Goal: Information Seeking & Learning: Find specific fact

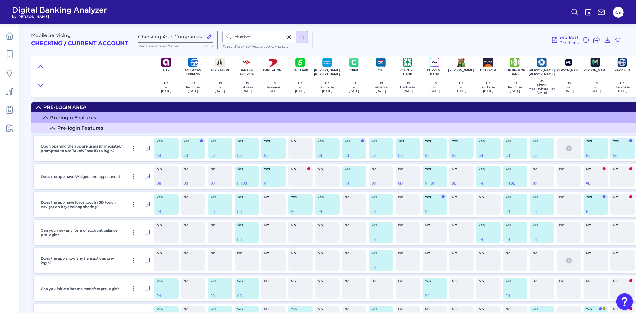
scroll to position [9427, 0]
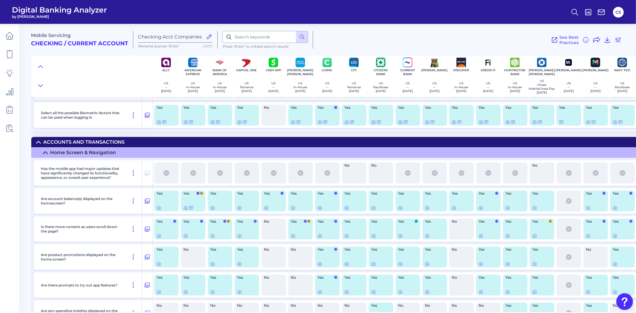
scroll to position [1092, 0]
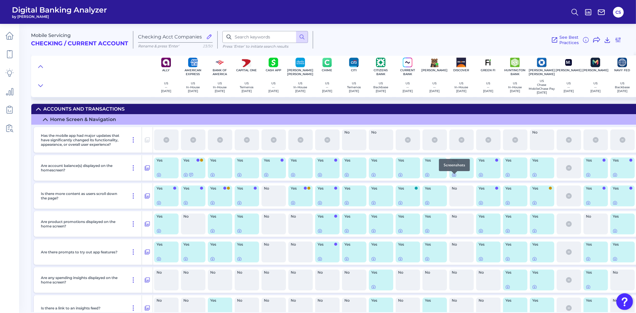
click at [454, 177] on icon at bounding box center [453, 174] width 5 height 5
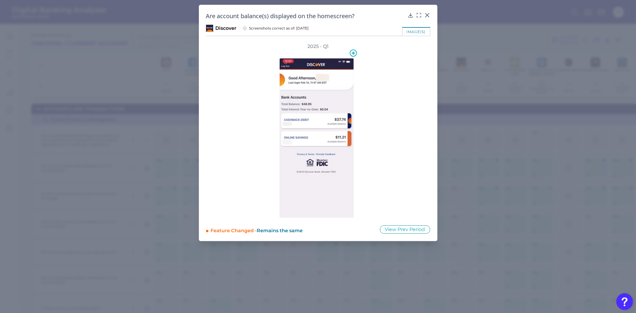
click at [330, 126] on img at bounding box center [316, 138] width 74 height 160
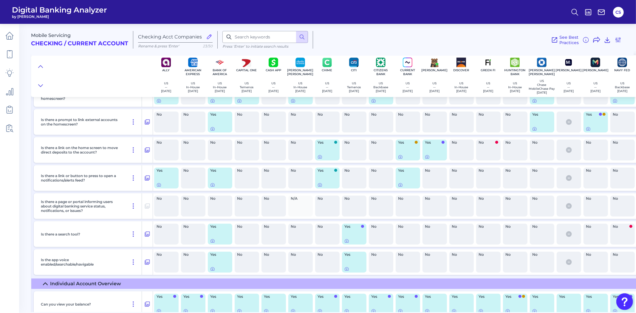
scroll to position [1457, 0]
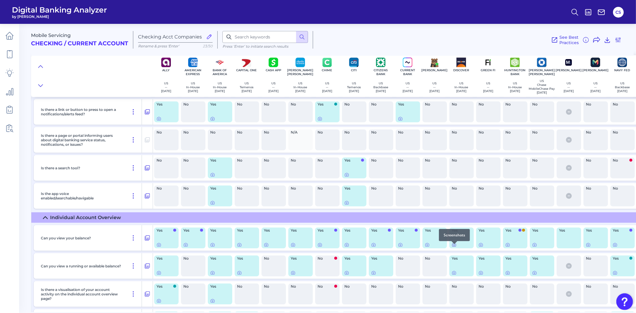
click at [453, 246] on icon at bounding box center [453, 244] width 1 height 1
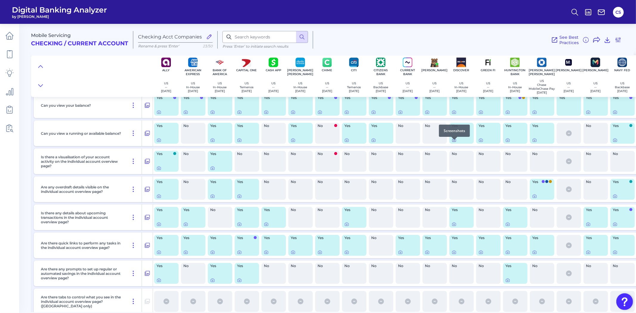
click at [452, 142] on icon at bounding box center [453, 140] width 5 height 5
click at [243, 37] on input at bounding box center [265, 37] width 86 height 12
type input "n"
type input "balance"
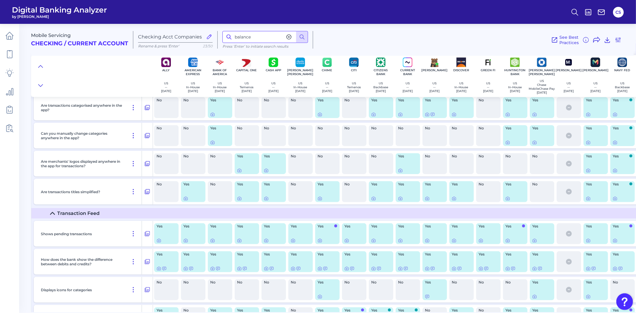
scroll to position [1923, 0]
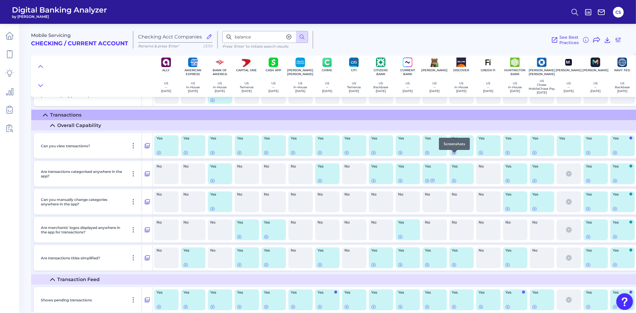
click at [452, 154] on icon at bounding box center [454, 152] width 4 height 3
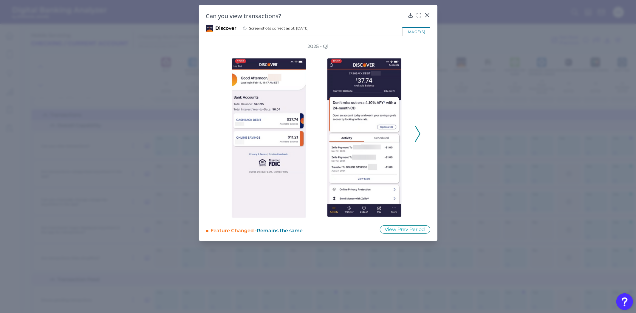
click at [418, 138] on div "2025 - Q1" at bounding box center [318, 130] width 224 height 175
click at [416, 137] on icon at bounding box center [417, 134] width 5 height 16
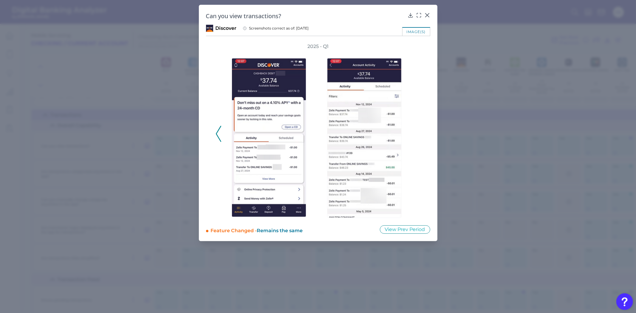
click at [416, 137] on div "2025 - Q1" at bounding box center [317, 130] width 205 height 175
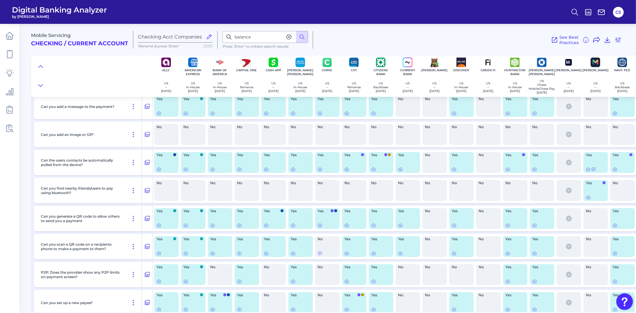
scroll to position [3943, 0]
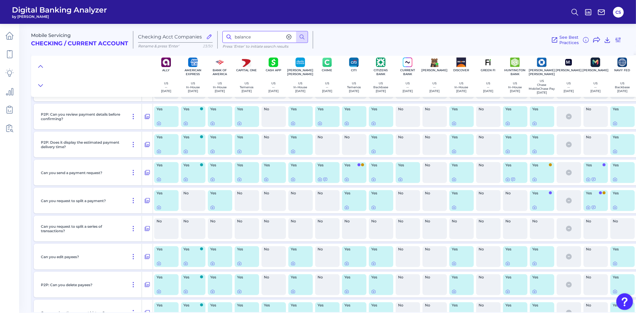
click at [170, 11] on div "Digital Banking Analyzer by Curinos CS Mobile Servicing Checking / Current Acco…" at bounding box center [318, 156] width 636 height 313
type input "info"
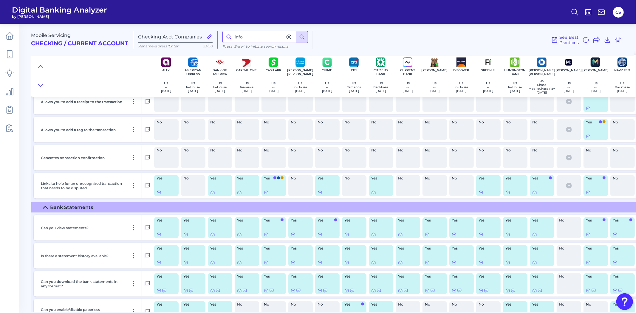
scroll to position [2759, 0]
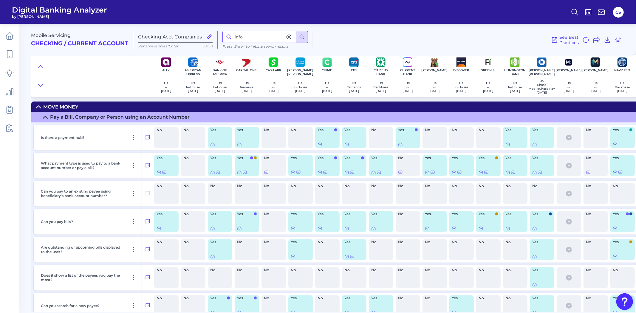
click at [262, 37] on input "info" at bounding box center [265, 37] width 86 height 12
type input "balance"
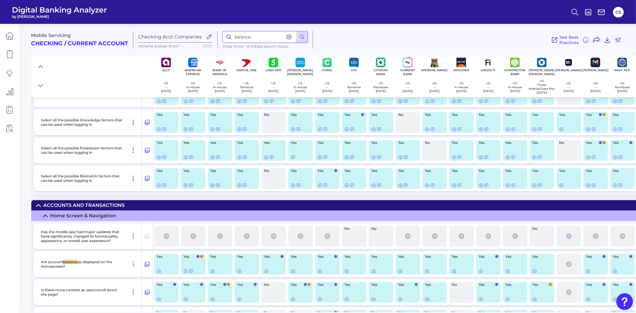
scroll to position [1029, 0]
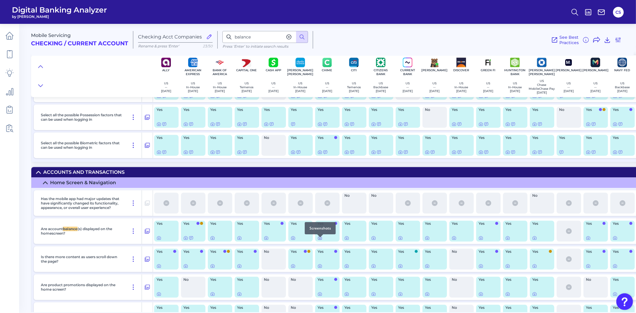
click at [318, 240] on icon at bounding box center [320, 237] width 4 height 3
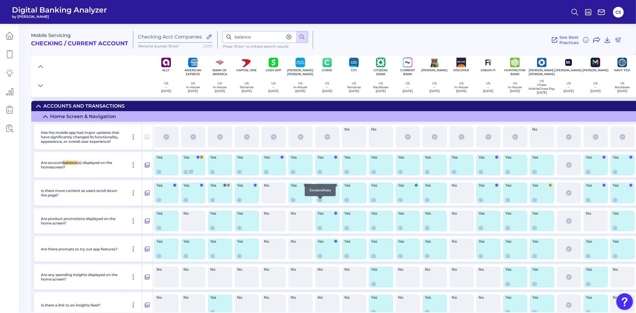
click at [322, 202] on icon at bounding box center [319, 199] width 5 height 5
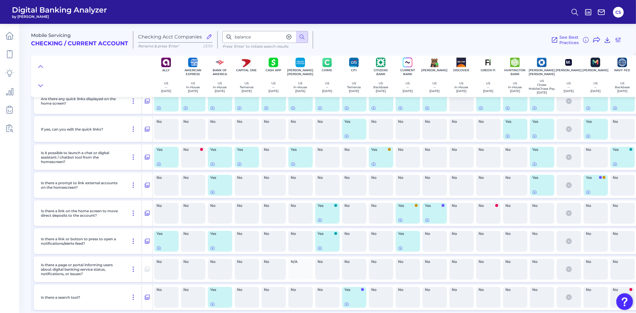
scroll to position [1493, 0]
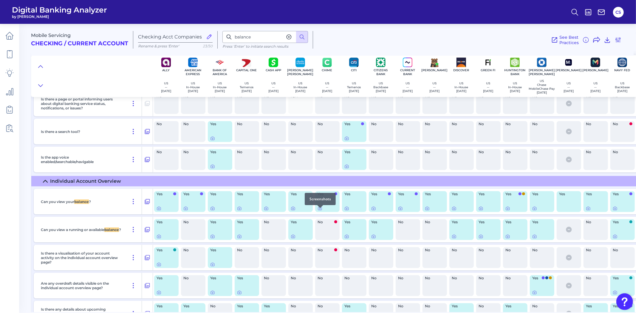
click at [320, 210] on div at bounding box center [320, 208] width 6 height 6
click at [319, 210] on div at bounding box center [320, 208] width 6 height 6
click at [320, 210] on div at bounding box center [320, 208] width 6 height 6
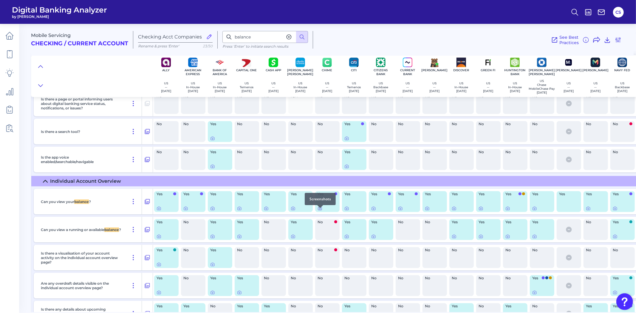
click at [320, 210] on icon at bounding box center [320, 208] width 4 height 3
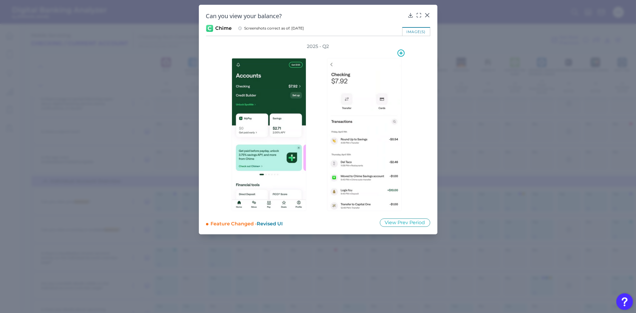
click at [376, 137] on img at bounding box center [364, 134] width 74 height 153
